Goal: Task Accomplishment & Management: Manage account settings

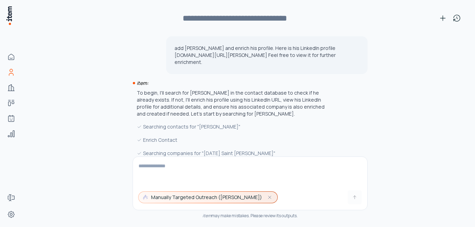
scroll to position [698, 0]
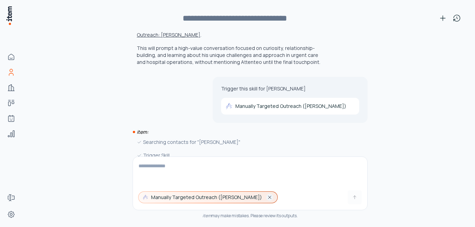
click at [268, 198] on icon "button" at bounding box center [269, 197] width 3 height 3
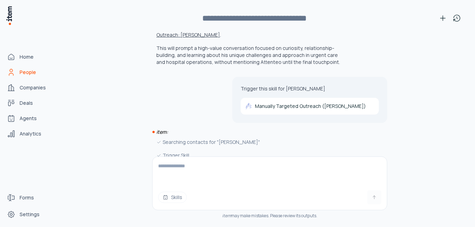
click at [14, 75] on icon "People" at bounding box center [11, 72] width 8 height 8
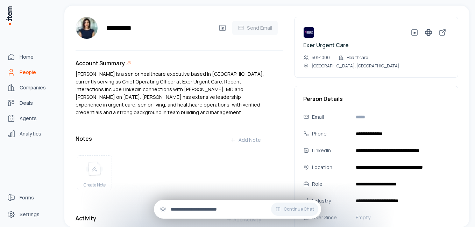
scroll to position [0, 0]
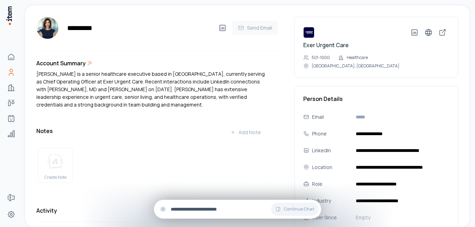
click at [205, 206] on input "text" at bounding box center [243, 210] width 145 height 8
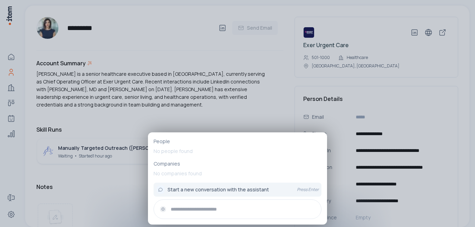
click at [10, 73] on div at bounding box center [237, 113] width 475 height 227
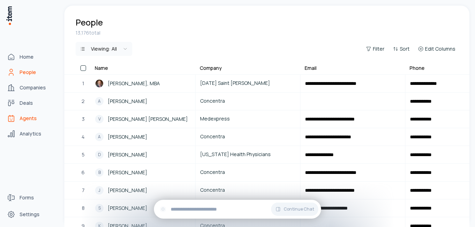
click at [28, 119] on span "Agents" at bounding box center [28, 118] width 17 height 7
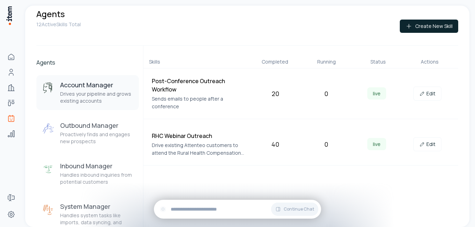
scroll to position [13, 0]
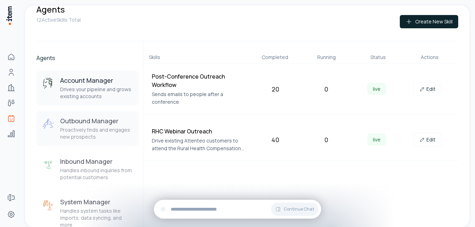
click at [97, 124] on h3 "Outbound Manager" at bounding box center [96, 121] width 73 height 8
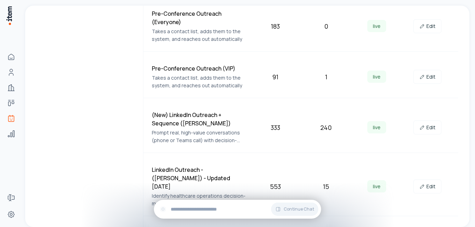
scroll to position [383, 0]
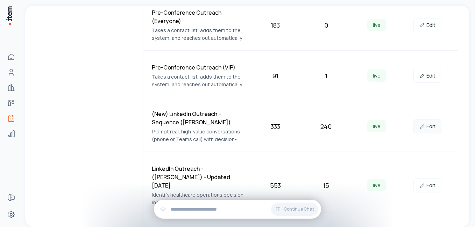
click at [429, 120] on link "Edit" at bounding box center [428, 127] width 28 height 14
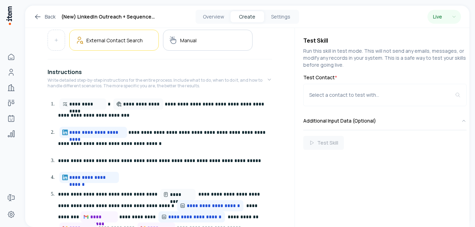
scroll to position [140, 0]
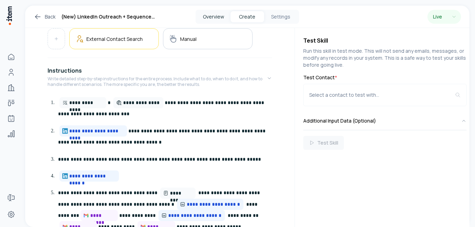
click at [211, 17] on button "Overview" at bounding box center [214, 16] width 34 height 11
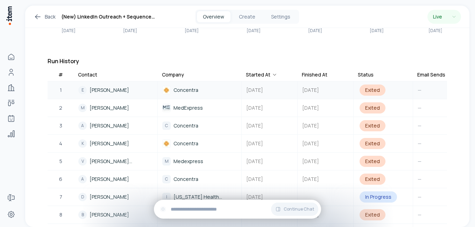
scroll to position [168, 0]
